Goal: Task Accomplishment & Management: Complete application form

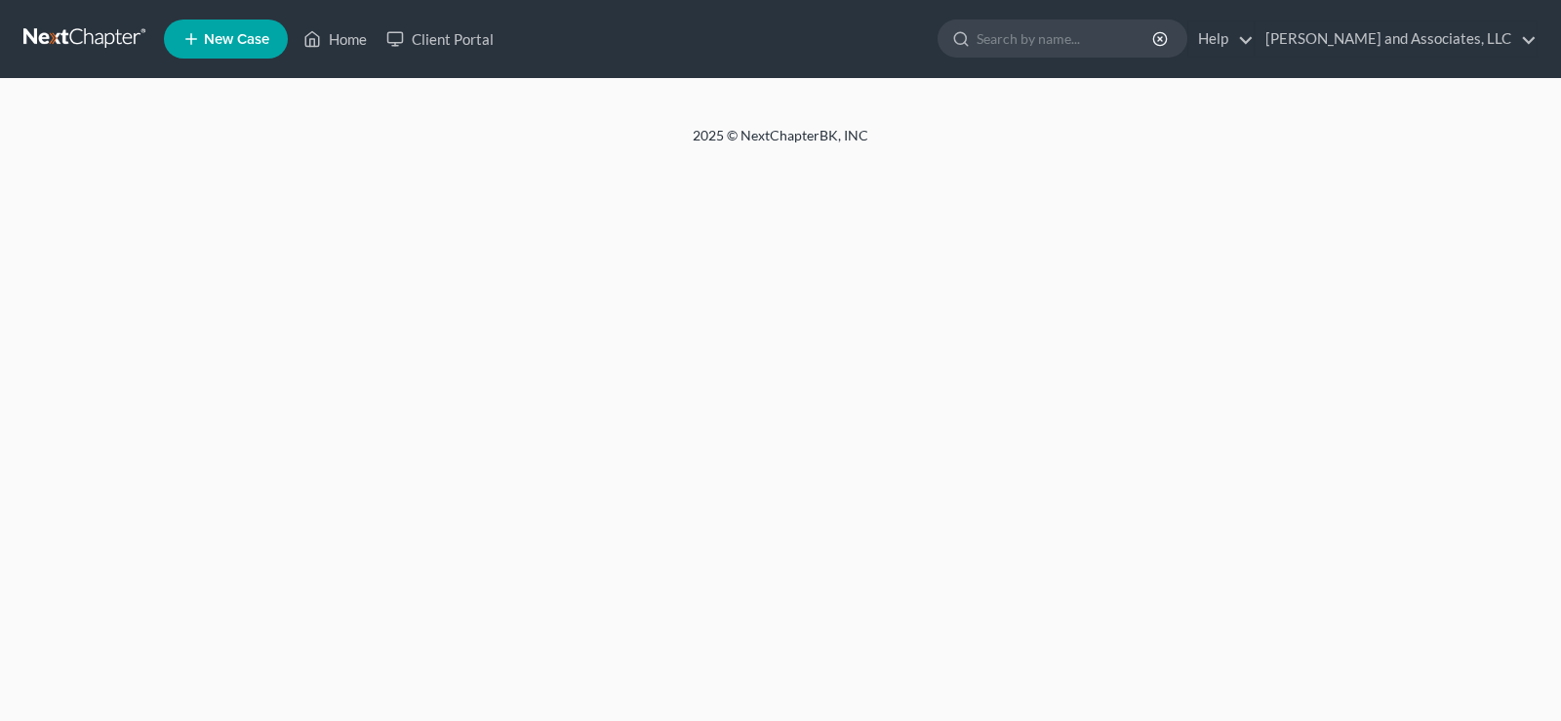
select select "1"
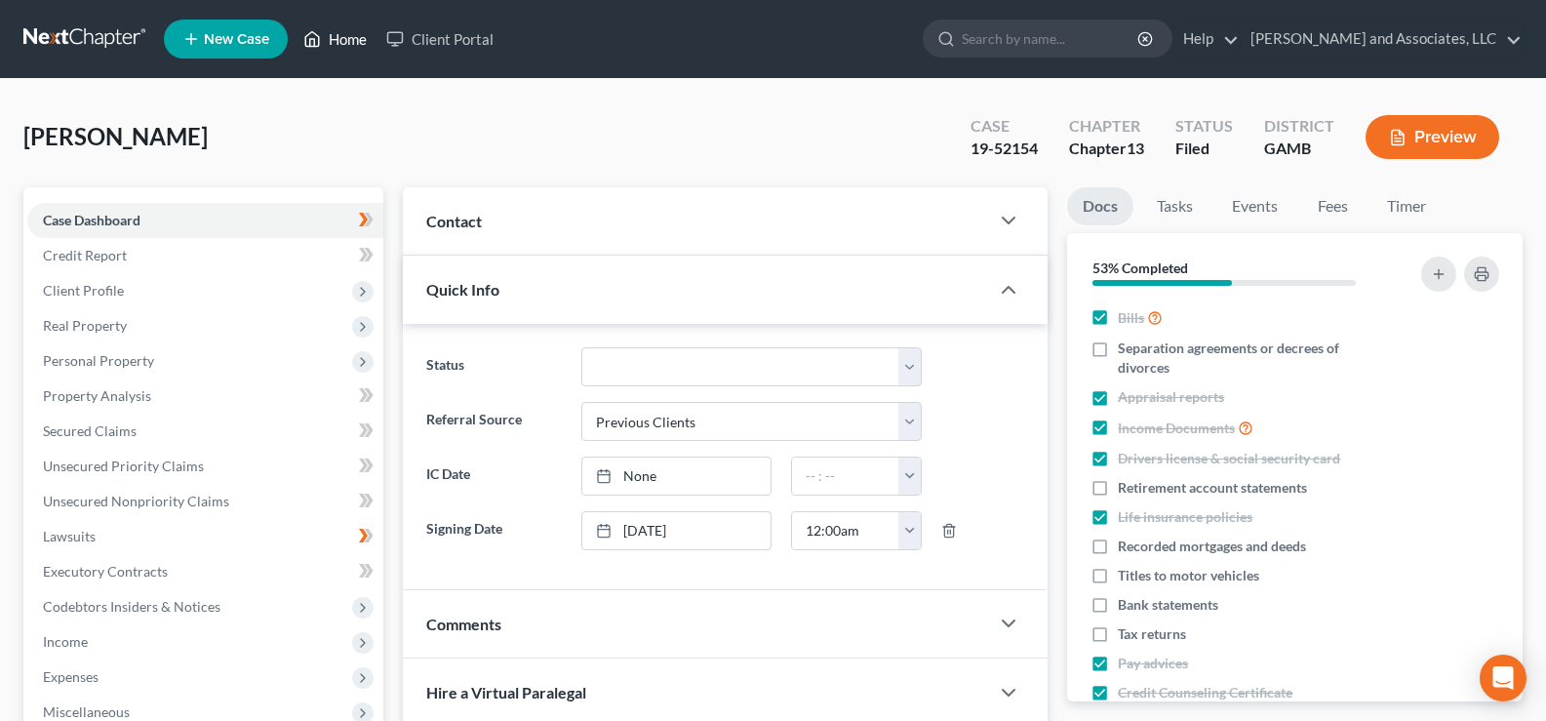
click at [342, 40] on link "Home" at bounding box center [335, 38] width 83 height 35
click at [348, 39] on link "Home" at bounding box center [335, 38] width 83 height 35
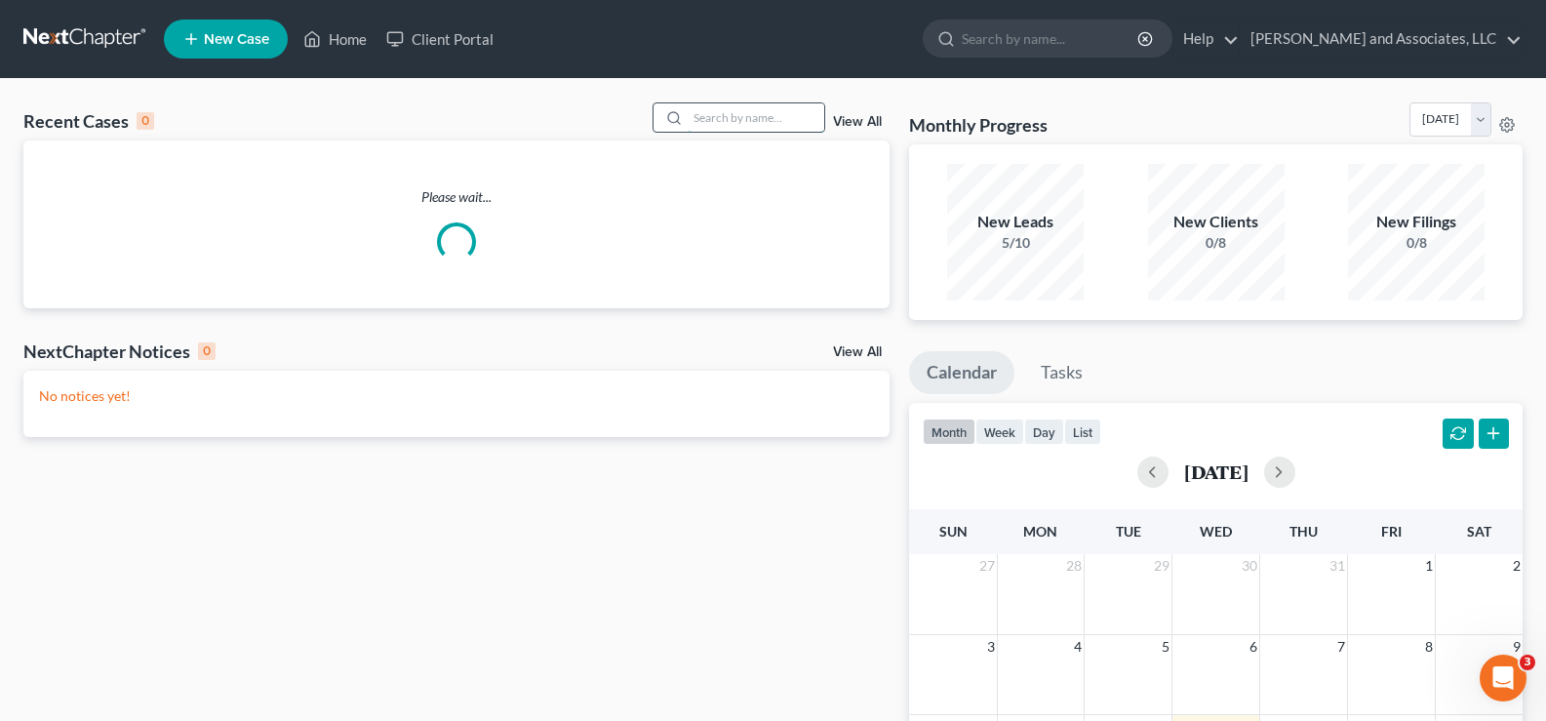
click at [718, 126] on input "search" at bounding box center [756, 117] width 137 height 28
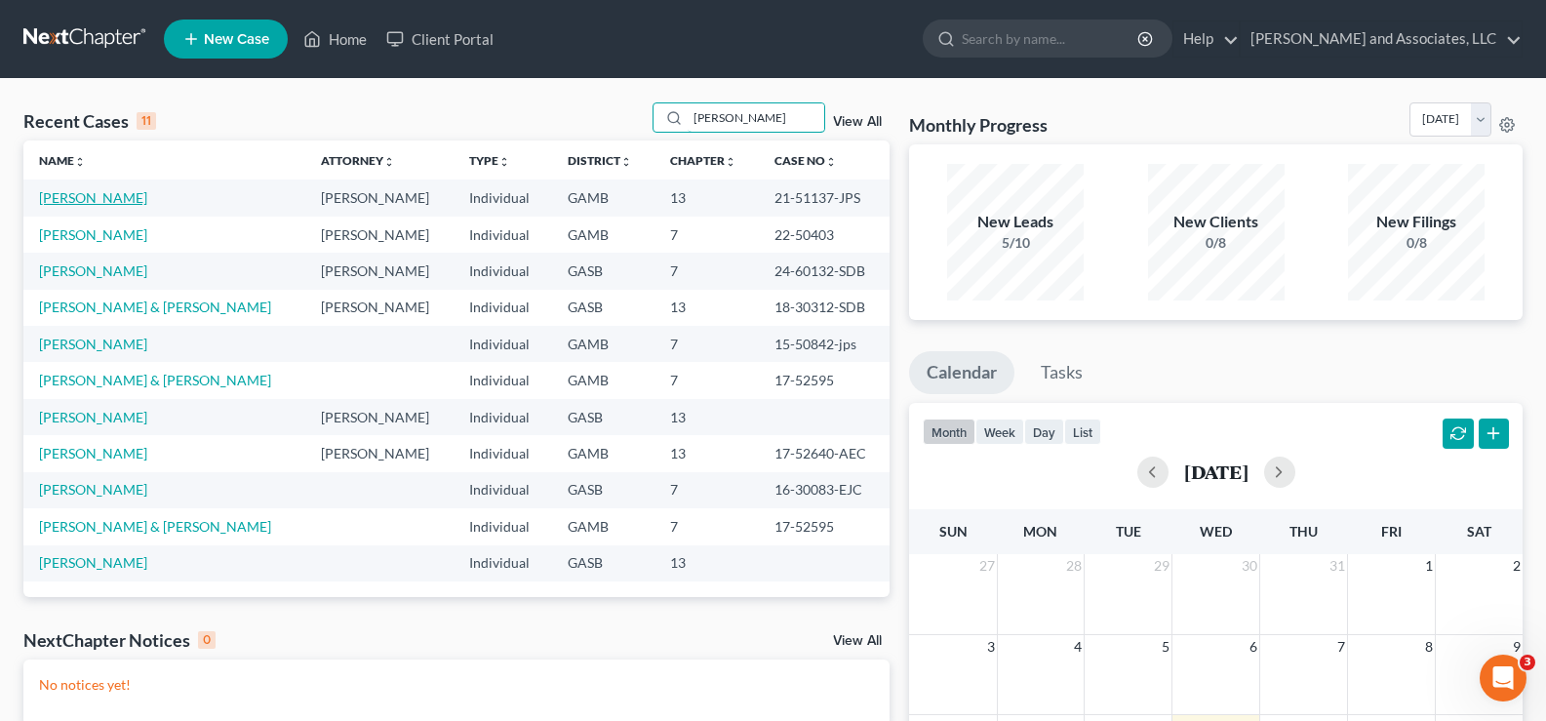
type input "[PERSON_NAME]"
click at [101, 195] on link "[PERSON_NAME]" at bounding box center [93, 197] width 108 height 17
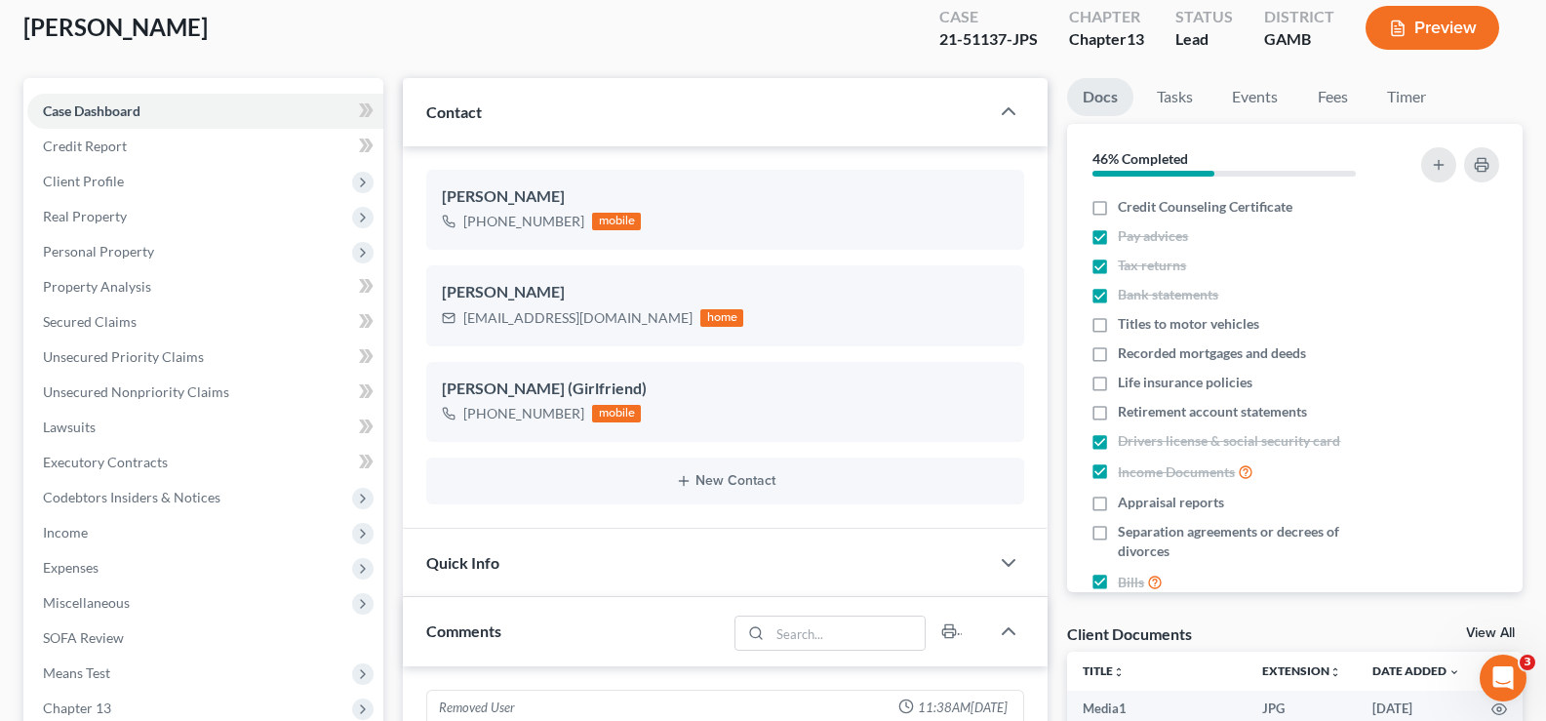
scroll to position [56, 0]
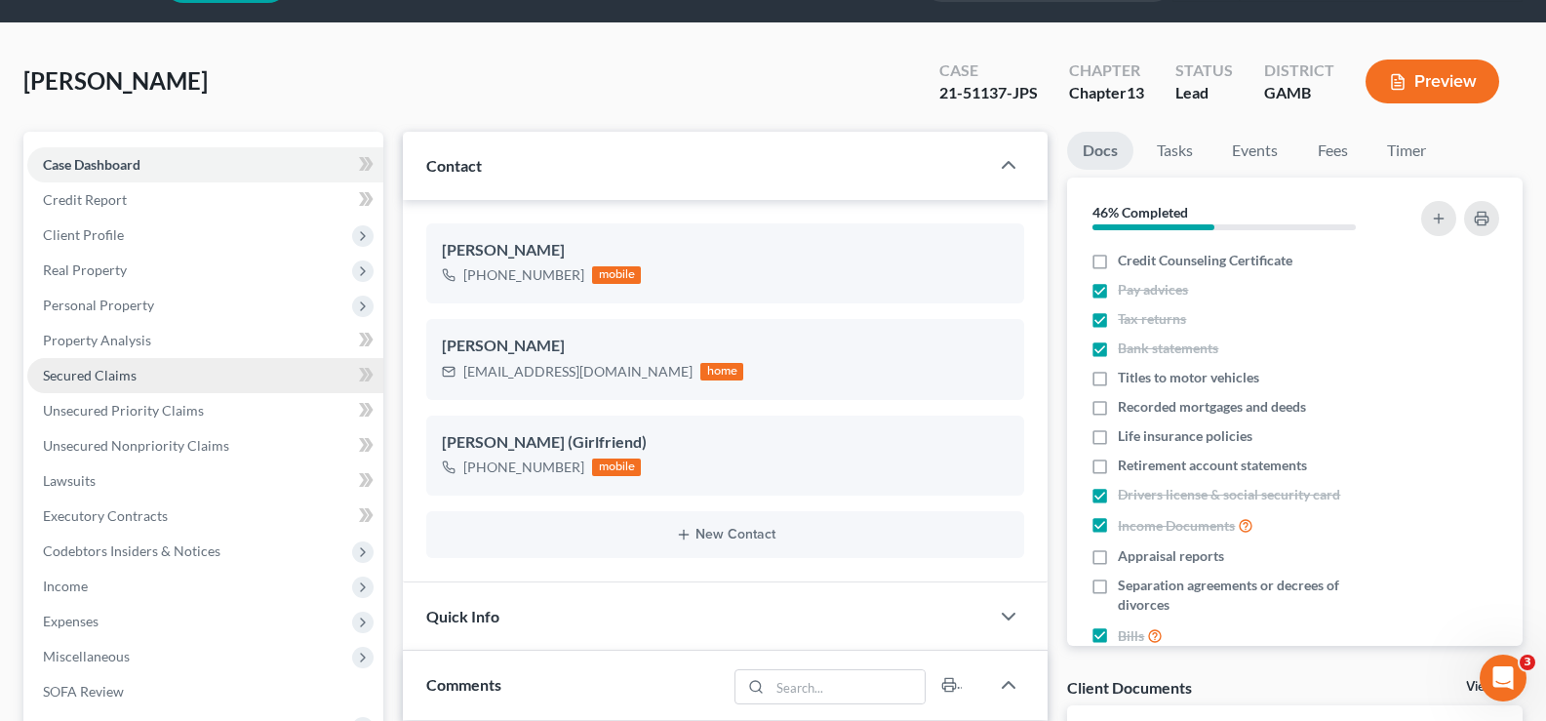
click at [100, 376] on span "Secured Claims" at bounding box center [90, 375] width 94 height 17
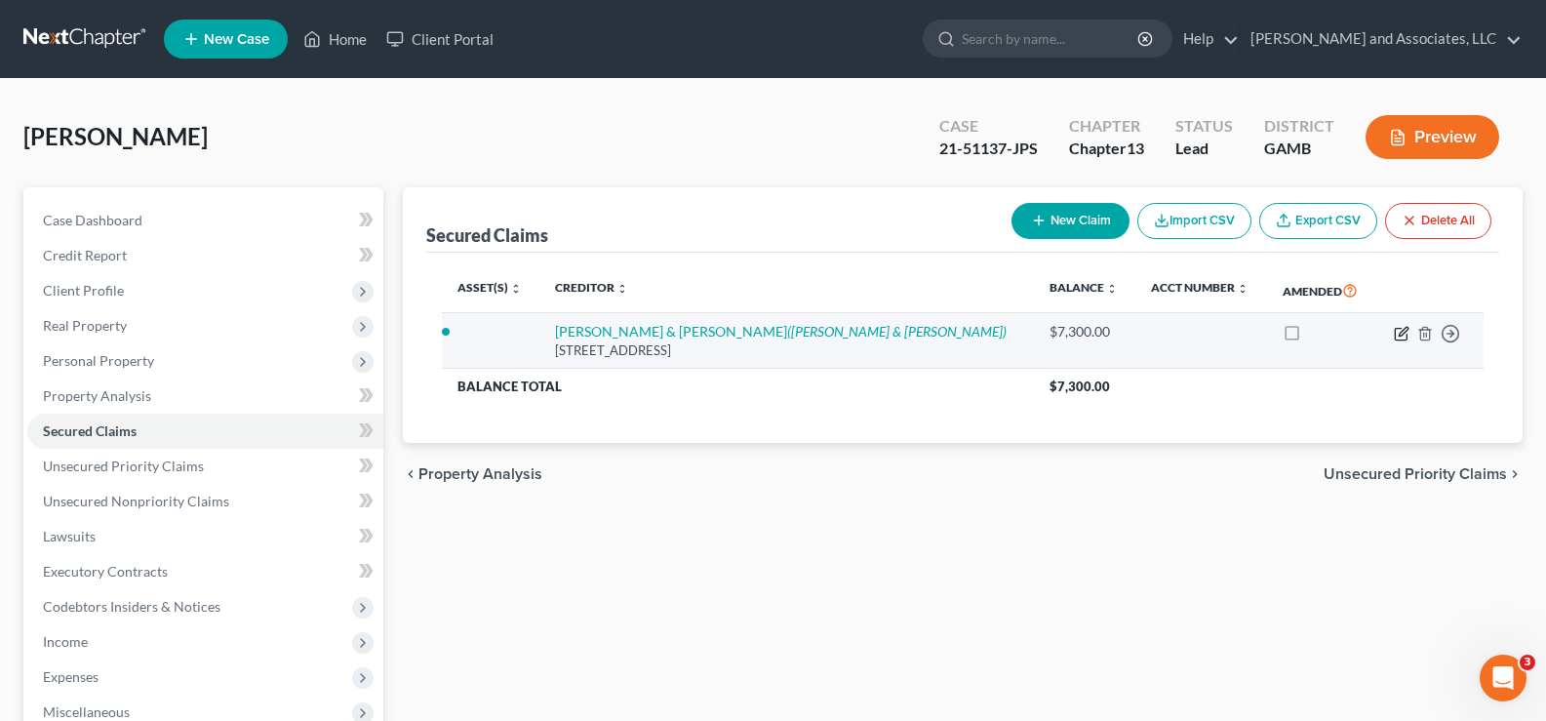
click at [1403, 334] on icon "button" at bounding box center [1403, 331] width 9 height 9
select select "10"
select select "1"
select select "0"
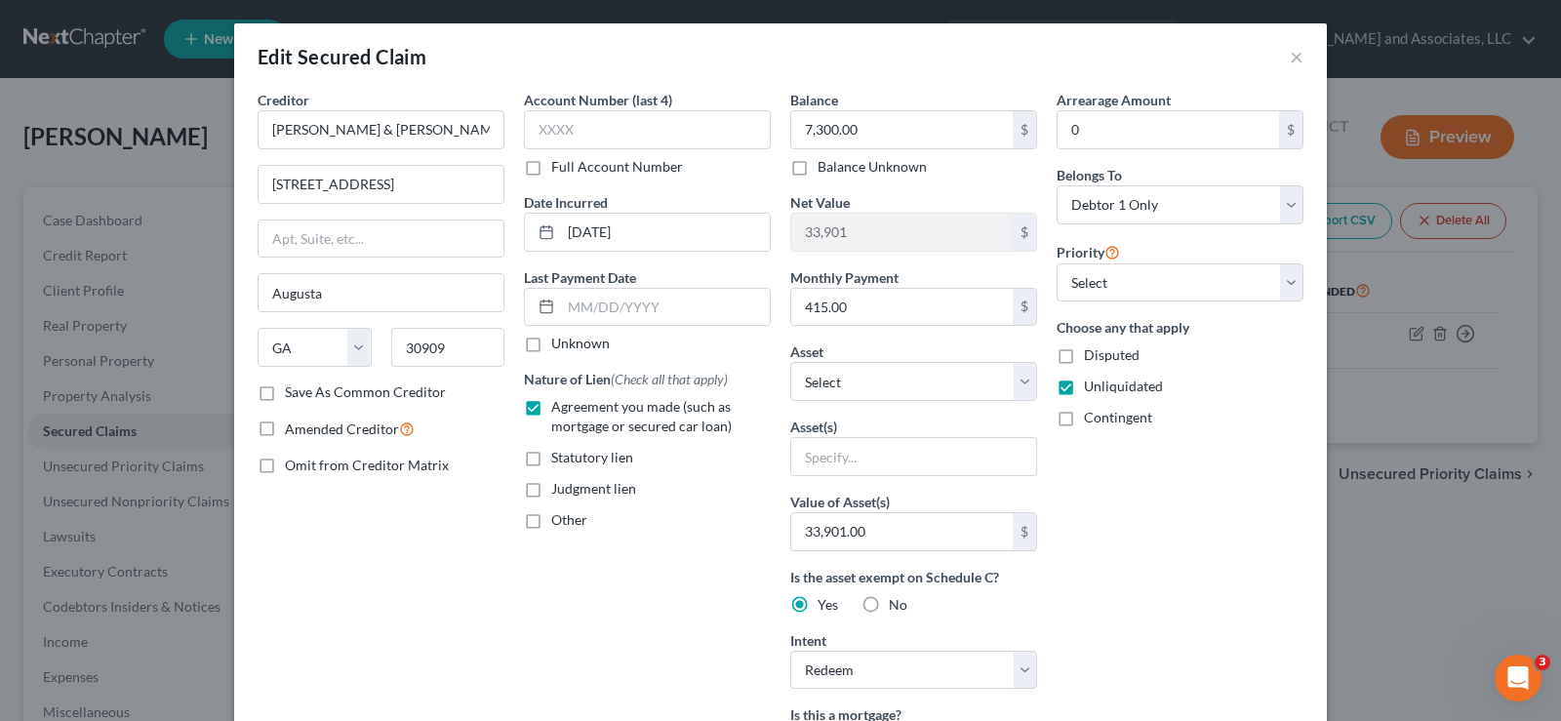
click at [285, 393] on label "Save As Common Creditor" at bounding box center [365, 392] width 161 height 20
click at [293, 393] on input "Save As Common Creditor" at bounding box center [299, 388] width 13 height 13
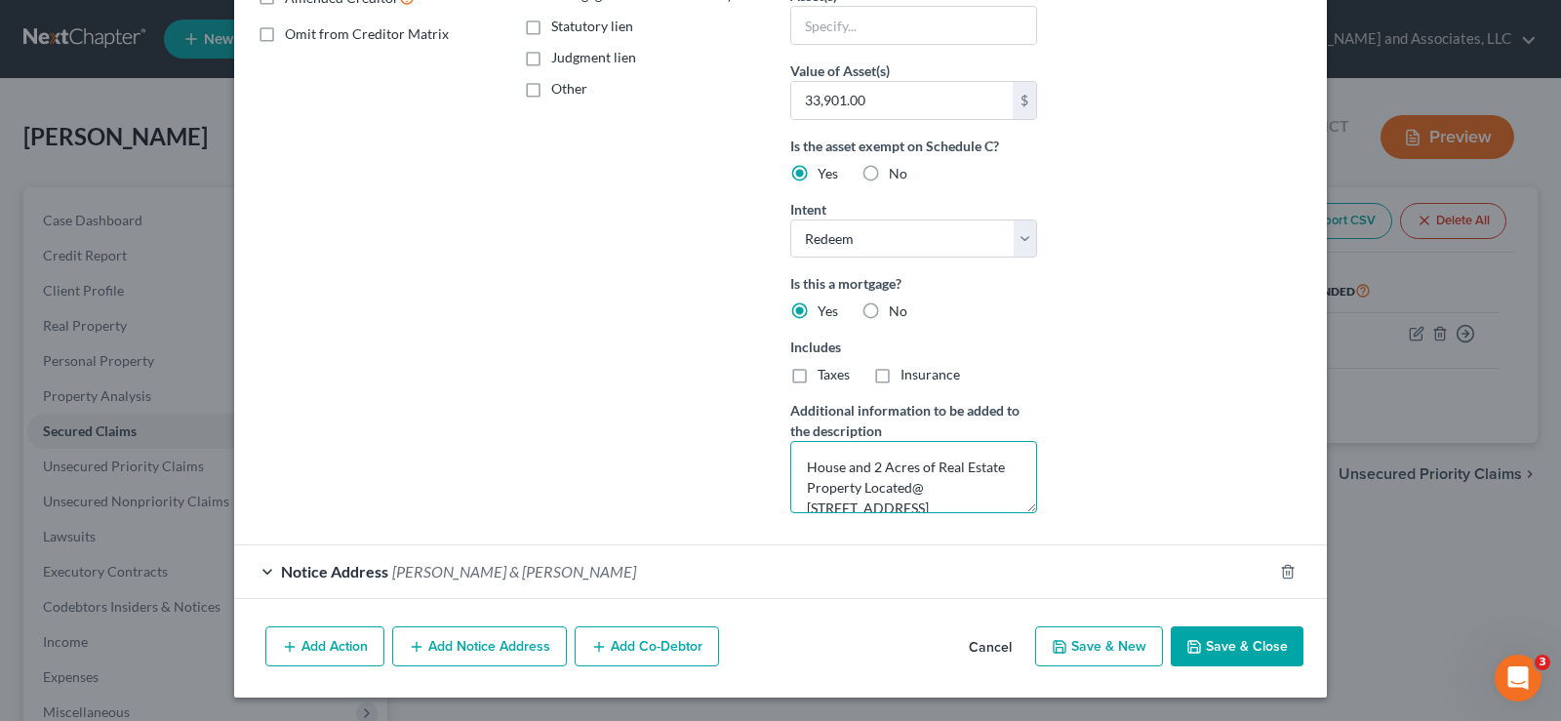
scroll to position [61, 0]
click at [1250, 645] on button "Save & Close" at bounding box center [1237, 646] width 133 height 41
checkbox input "false"
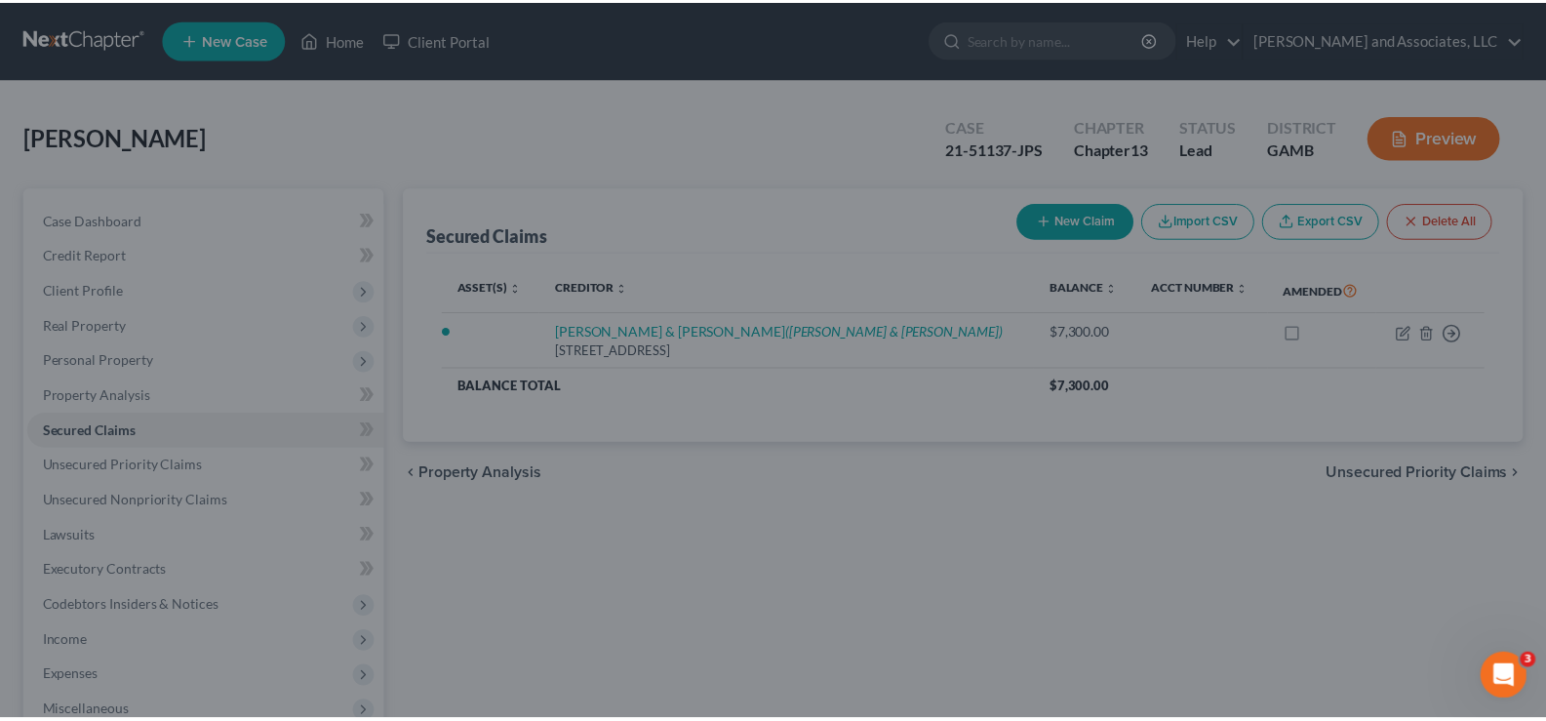
scroll to position [219, 0]
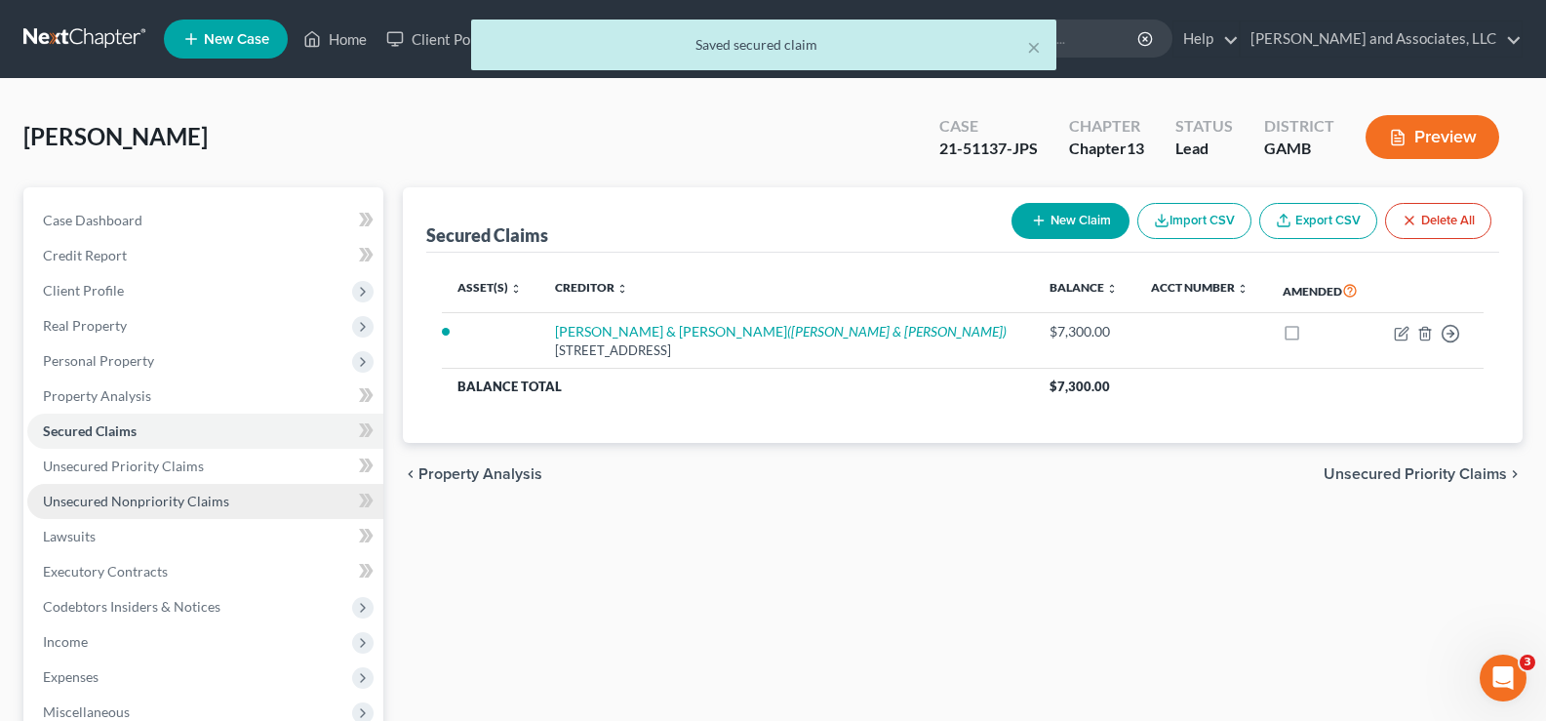
click at [199, 503] on span "Unsecured Nonpriority Claims" at bounding box center [136, 501] width 186 height 17
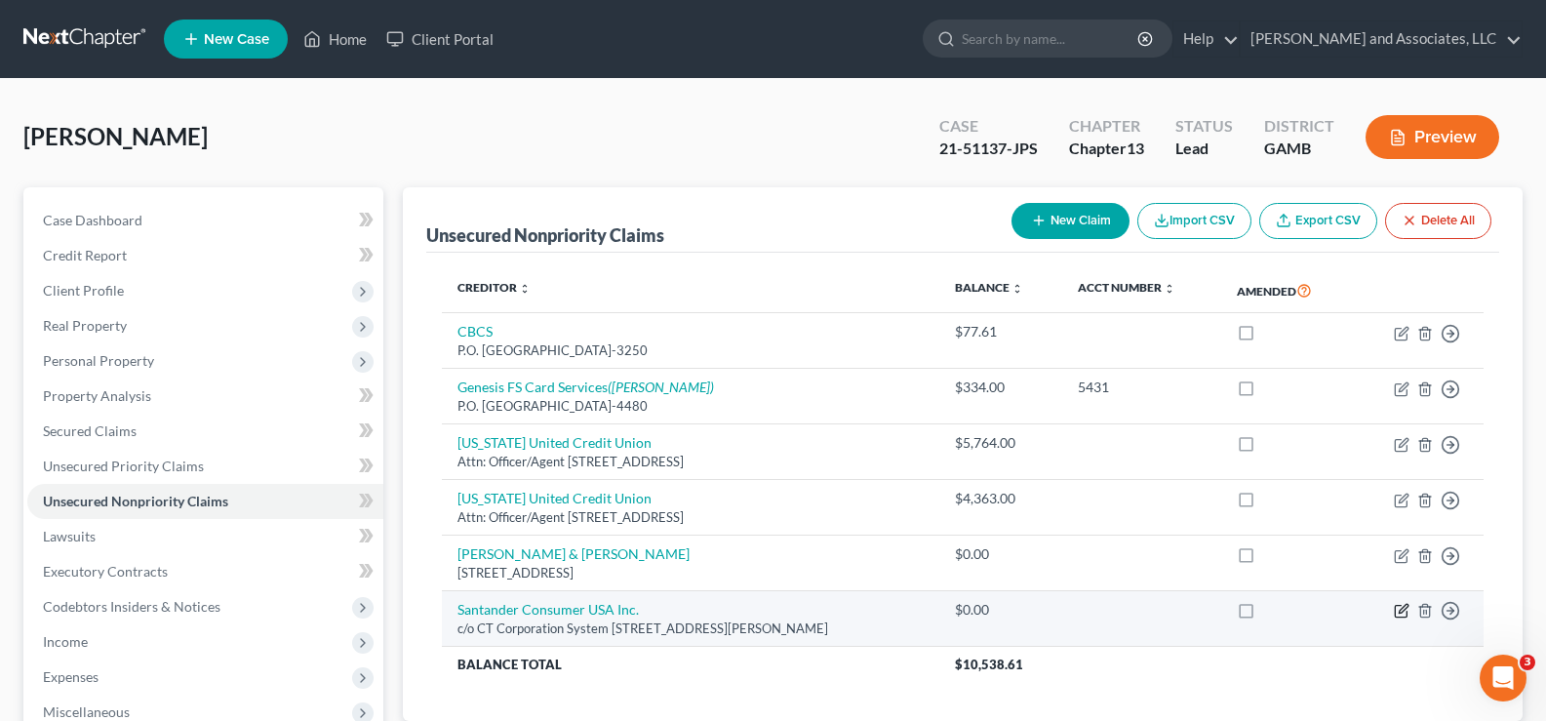
click at [1401, 612] on icon "button" at bounding box center [1402, 611] width 16 height 16
select select "10"
select select "14"
select select "0"
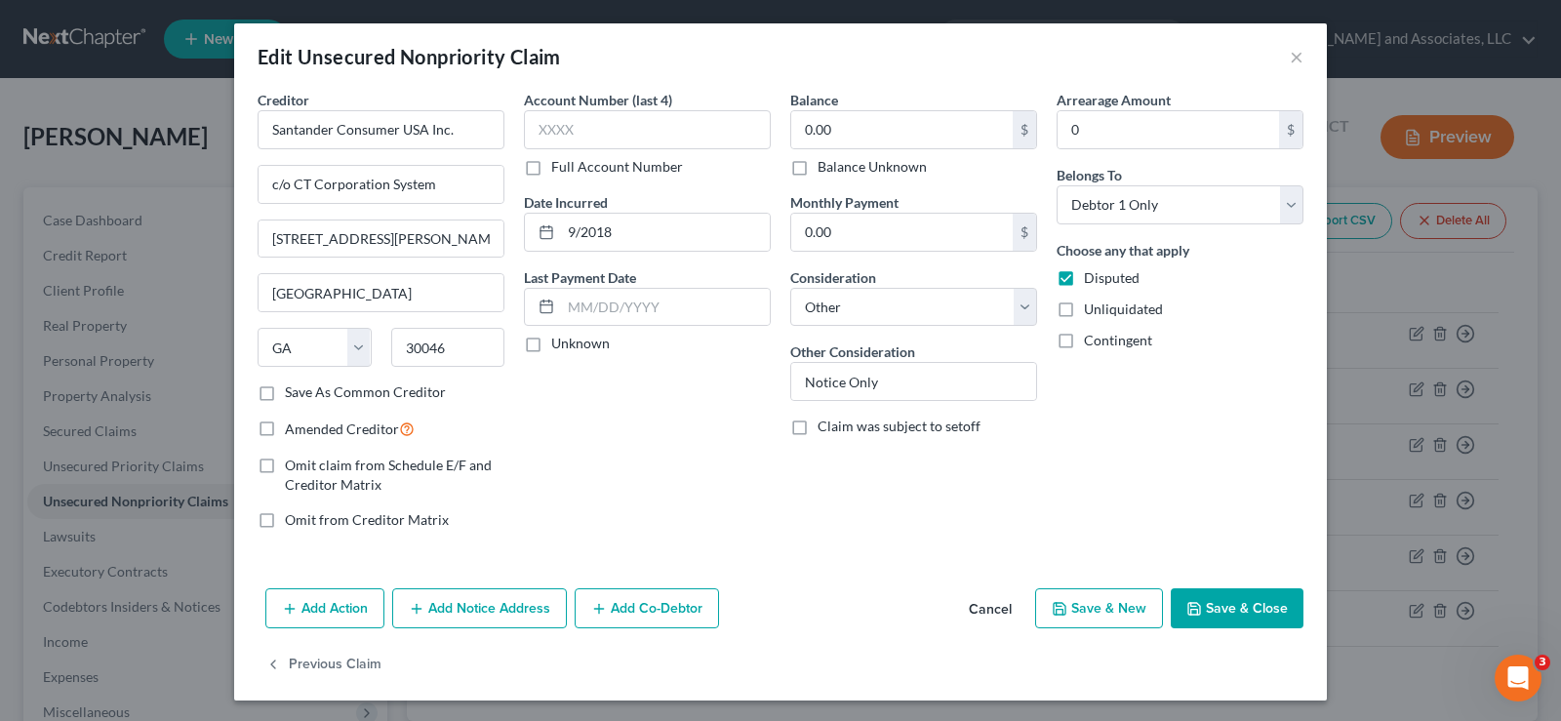
click at [1222, 604] on button "Save & Close" at bounding box center [1237, 608] width 133 height 41
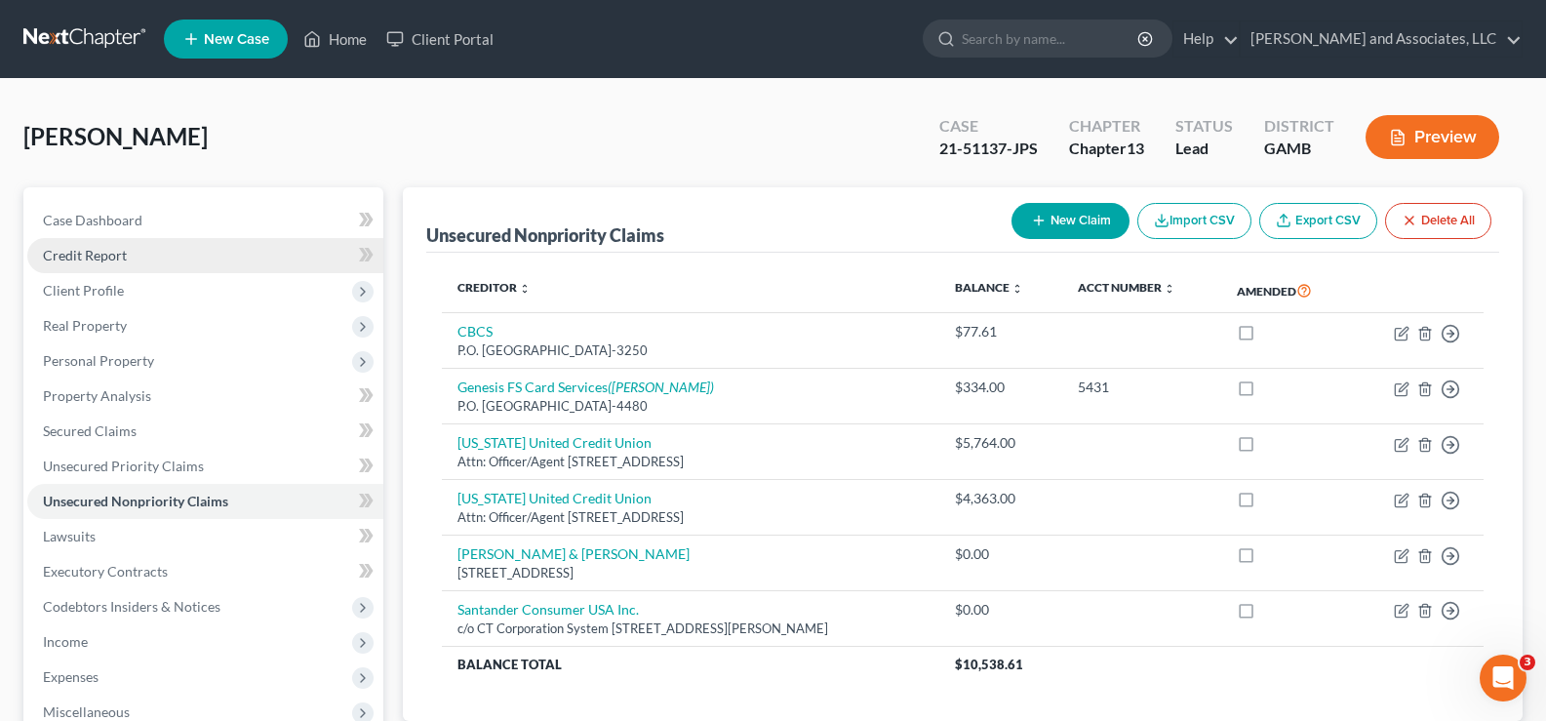
drag, startPoint x: 96, startPoint y: 257, endPoint x: 96, endPoint y: 269, distance: 12.7
click at [96, 258] on span "Credit Report" at bounding box center [85, 255] width 84 height 17
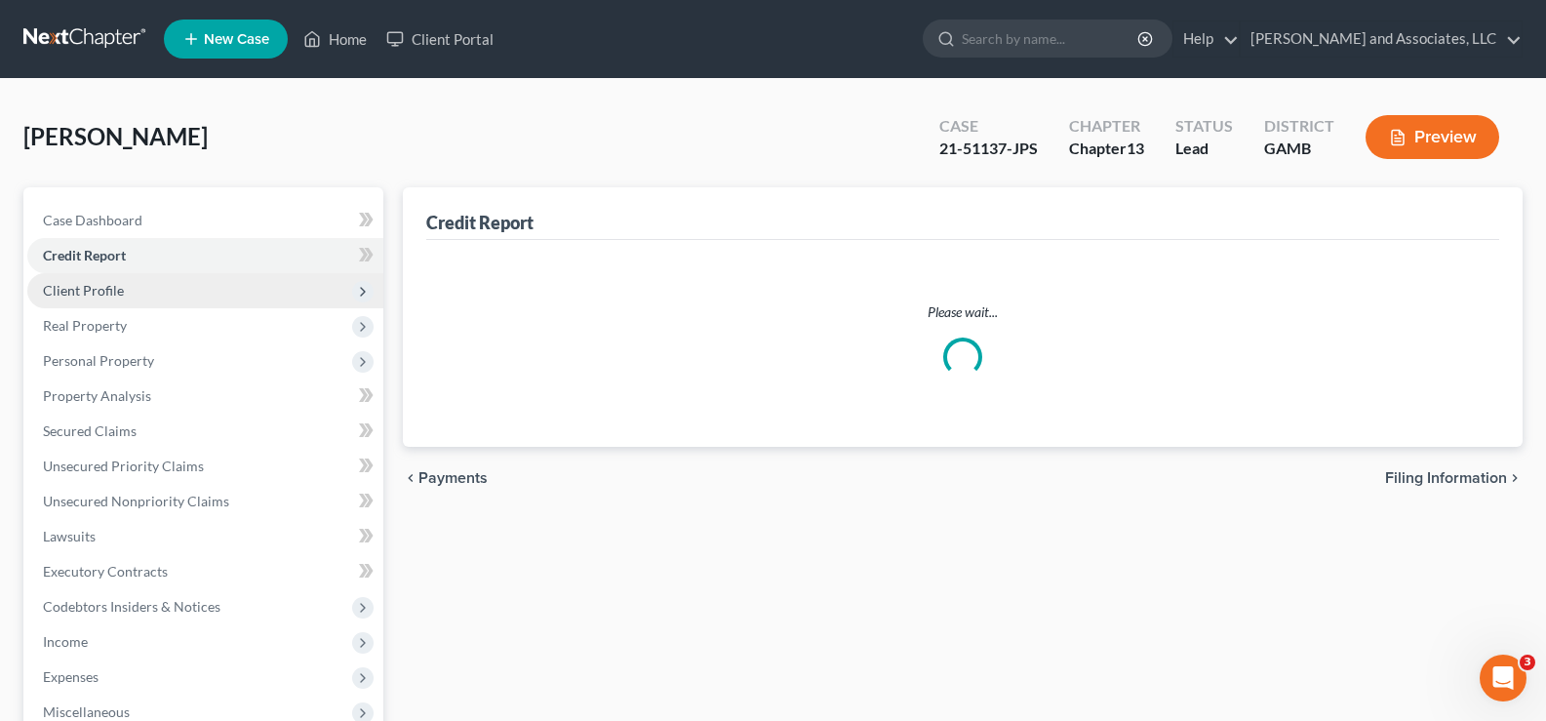
click at [88, 294] on span "Client Profile" at bounding box center [83, 290] width 81 height 17
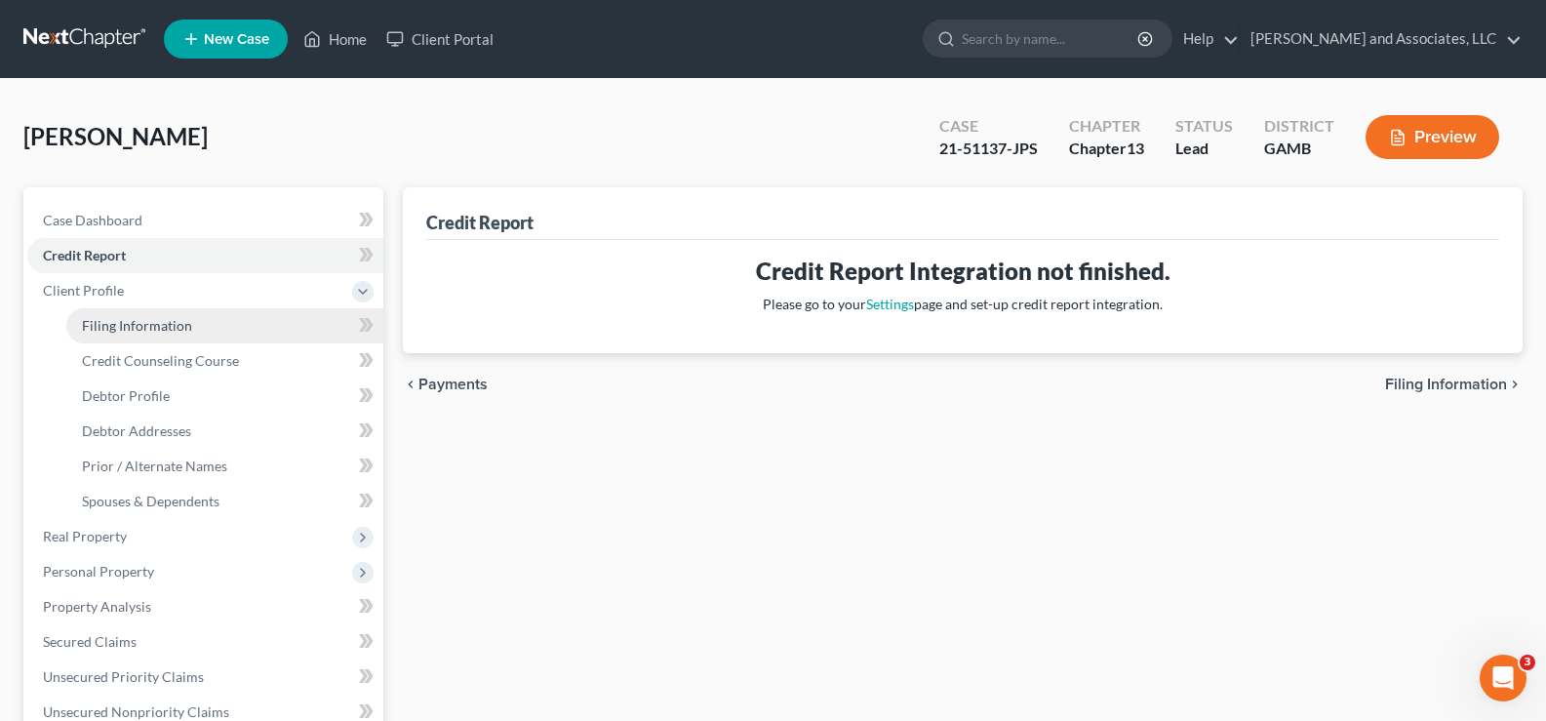
click at [141, 332] on span "Filing Information" at bounding box center [137, 325] width 110 height 17
select select "1"
select select "0"
select select "3"
select select "10"
